Goal: Transaction & Acquisition: Obtain resource

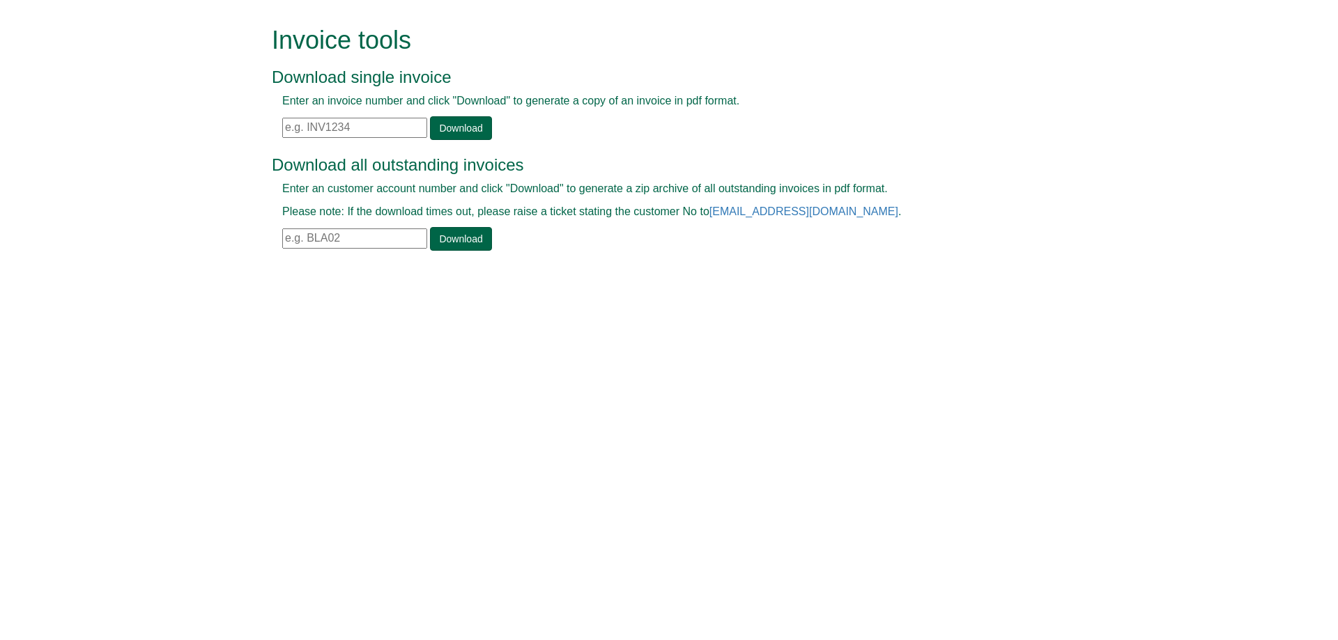
click at [379, 132] on input "text" at bounding box center [354, 128] width 145 height 20
paste input "INV1397424"
click at [455, 124] on link "Download" at bounding box center [460, 128] width 61 height 24
drag, startPoint x: 201, startPoint y: 111, endPoint x: 0, endPoint y: 100, distance: 201.6
click at [0, 100] on form "Invoice tools Download single invoice Enter an invoice number and click "Downlo…" at bounding box center [669, 140] width 1338 height 280
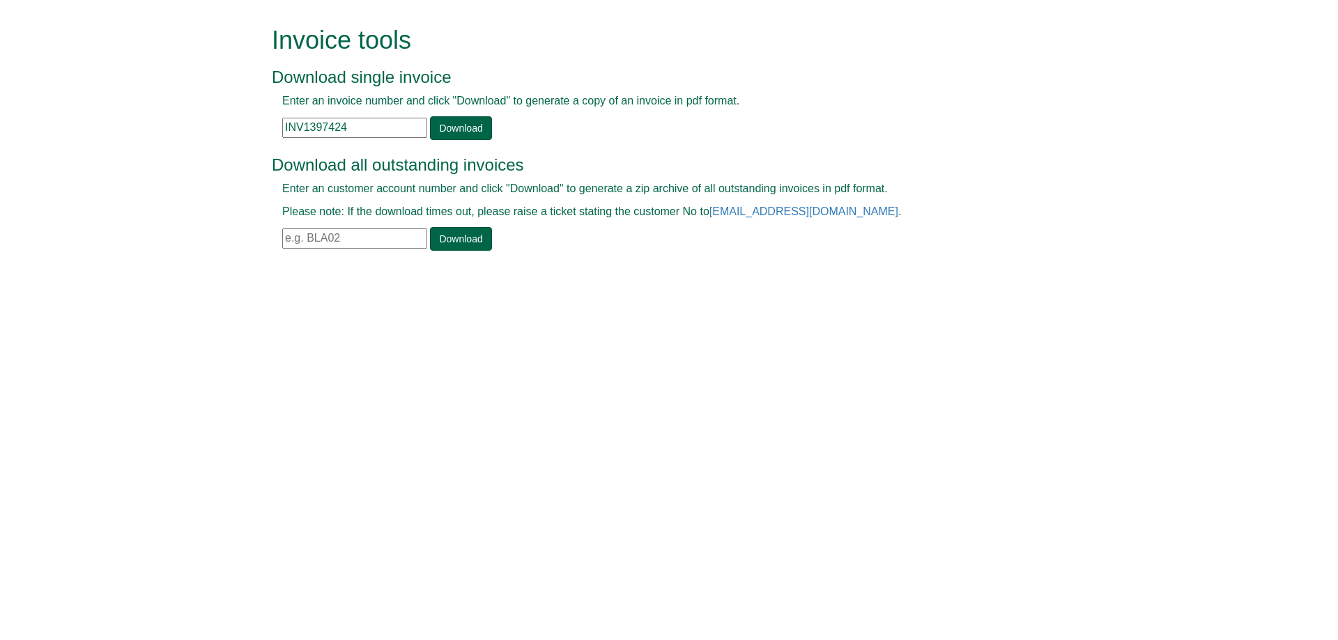
paste input "543"
click at [438, 121] on link "Download" at bounding box center [460, 128] width 61 height 24
click at [238, 132] on form "Invoice tools Download single invoice Enter an invoice number and click "Downlo…" at bounding box center [669, 140] width 1338 height 280
paste input "5"
click at [454, 134] on link "Download" at bounding box center [460, 128] width 61 height 24
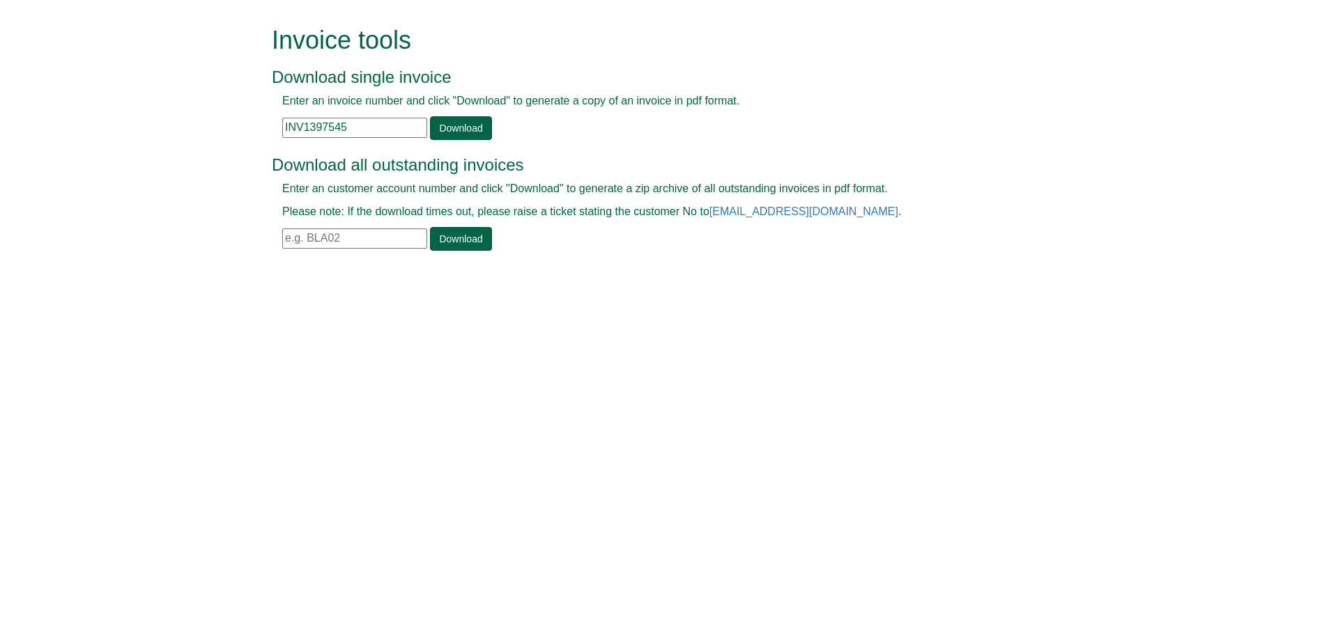
drag, startPoint x: 391, startPoint y: 129, endPoint x: 94, endPoint y: 143, distance: 297.1
click at [94, 143] on form "Invoice tools Download single invoice Enter an invoice number and click "Downlo…" at bounding box center [669, 140] width 1338 height 280
paste input "643"
type input "INV1397643"
click at [449, 128] on link "Download" at bounding box center [460, 128] width 61 height 24
